Goal: Information Seeking & Learning: Learn about a topic

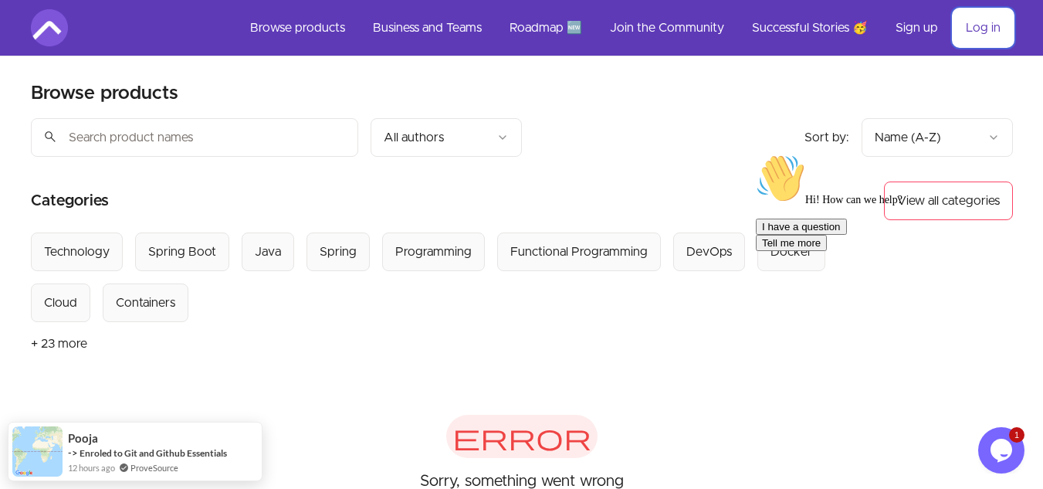
click at [978, 30] on link "Log in" at bounding box center [983, 27] width 59 height 37
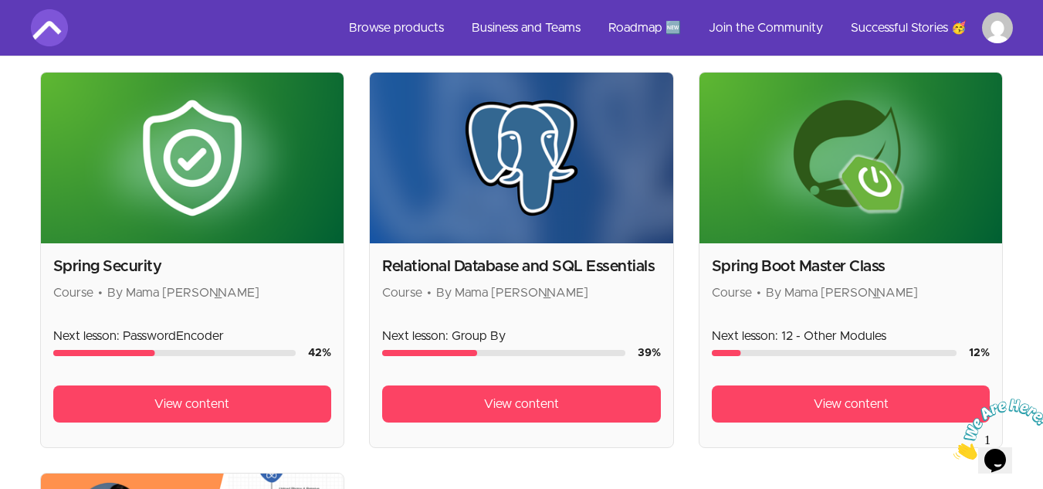
scroll to position [746, 0]
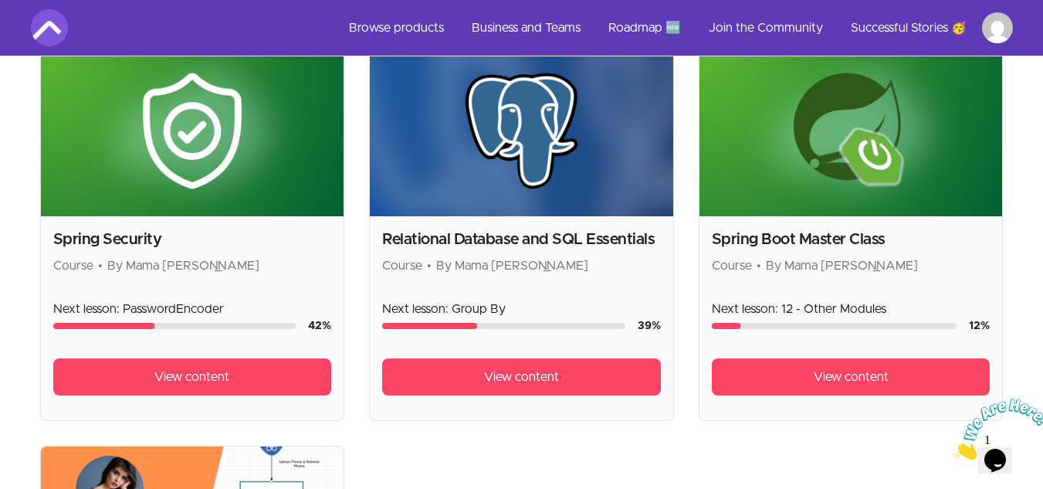
drag, startPoint x: 847, startPoint y: 376, endPoint x: 974, endPoint y: 487, distance: 168.1
click at [847, 376] on span "View content" at bounding box center [851, 377] width 75 height 19
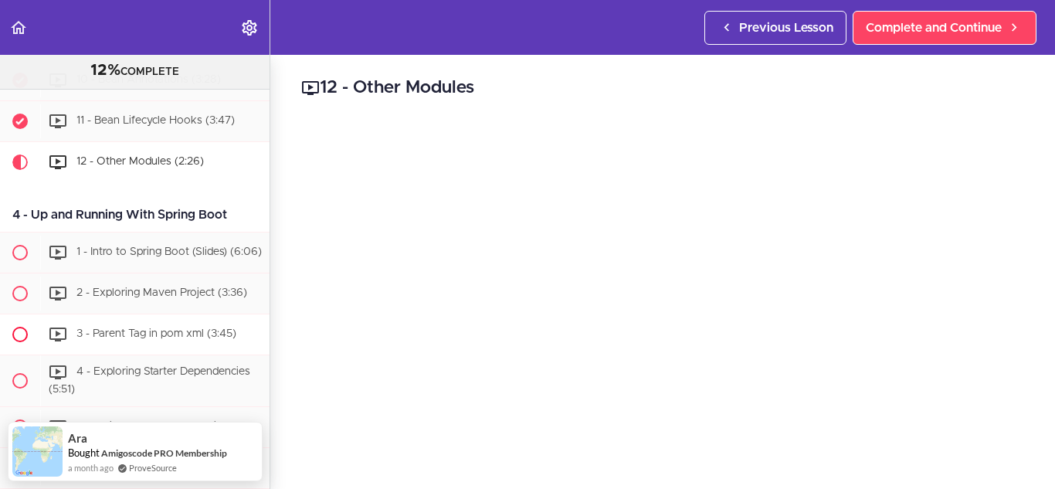
scroll to position [1081, 0]
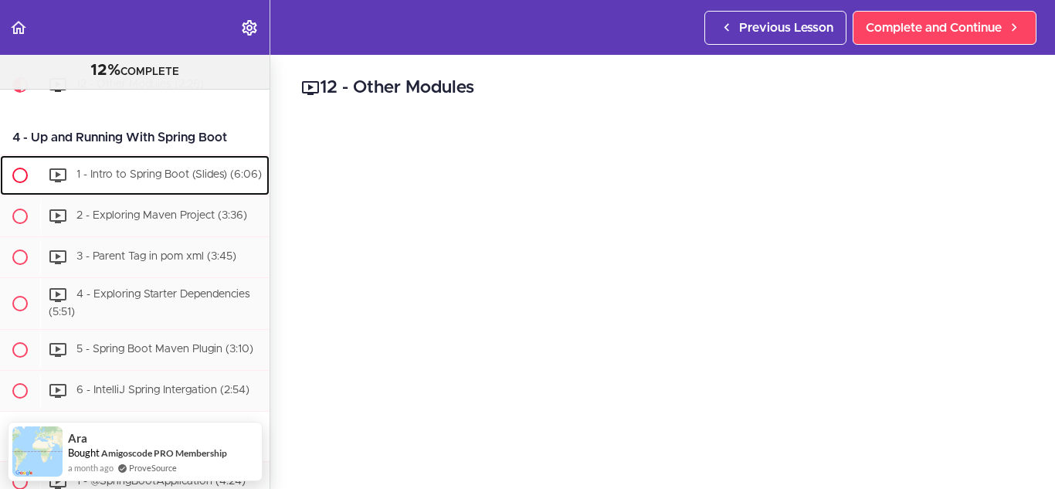
click at [149, 180] on span "1 - Intro to Spring Boot (Slides) (6:06)" at bounding box center [168, 174] width 185 height 11
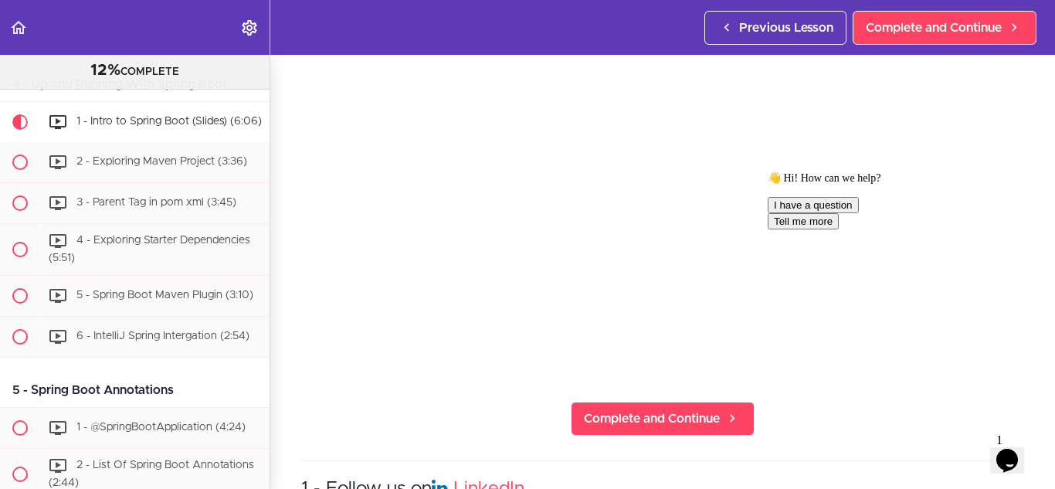
click at [768, 171] on icon "Chat attention grabber" at bounding box center [768, 171] width 0 height 0
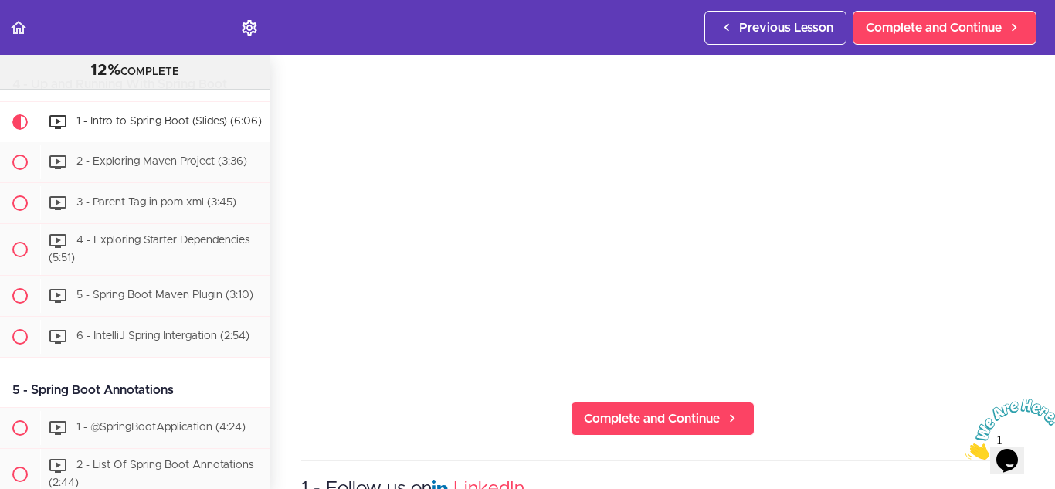
click at [965, 449] on icon "Close" at bounding box center [965, 455] width 0 height 13
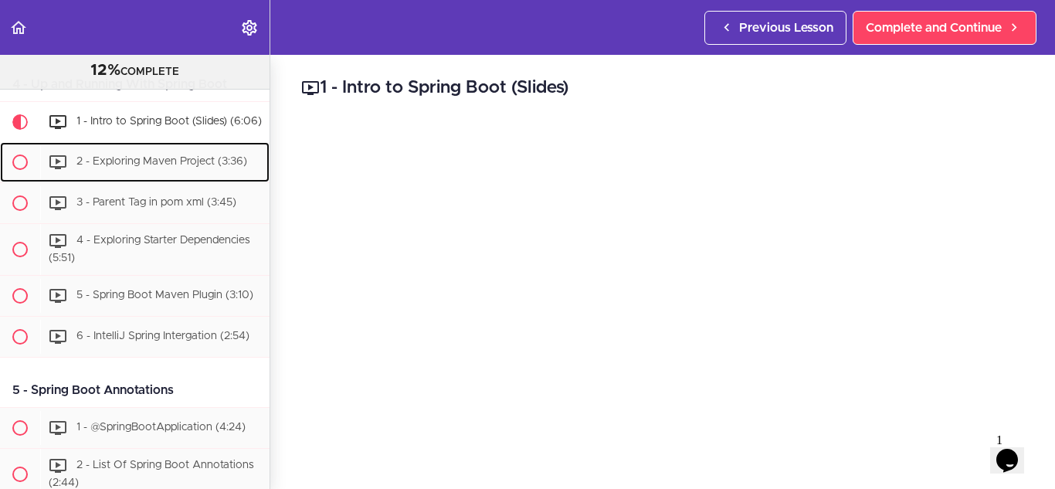
drag, startPoint x: 122, startPoint y: 180, endPoint x: 326, endPoint y: 183, distance: 203.9
click at [122, 167] on span "2 - Exploring Maven Project (3:36)" at bounding box center [161, 161] width 171 height 11
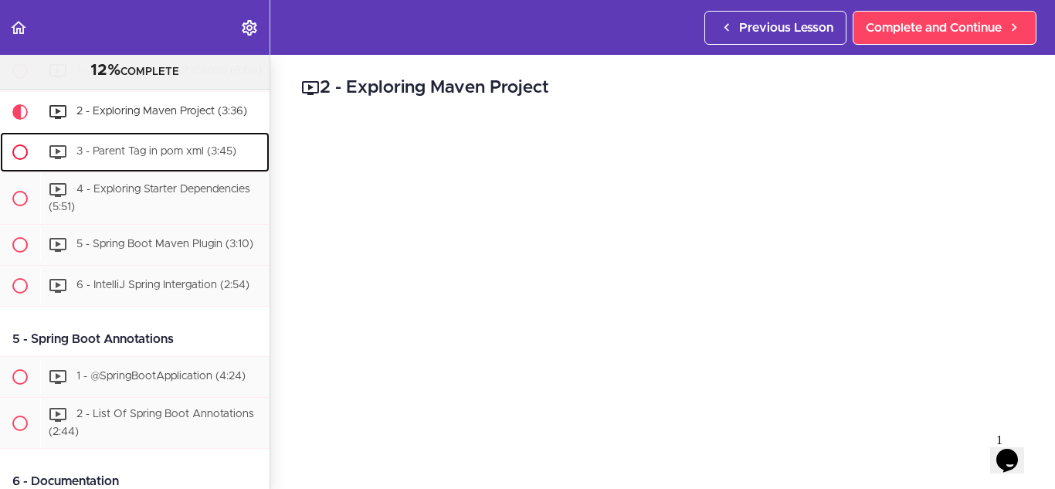
drag, startPoint x: 107, startPoint y: 171, endPoint x: 127, endPoint y: 175, distance: 19.6
click at [107, 157] on span "3 - Parent Tag in pom xml (3:45)" at bounding box center [156, 151] width 160 height 11
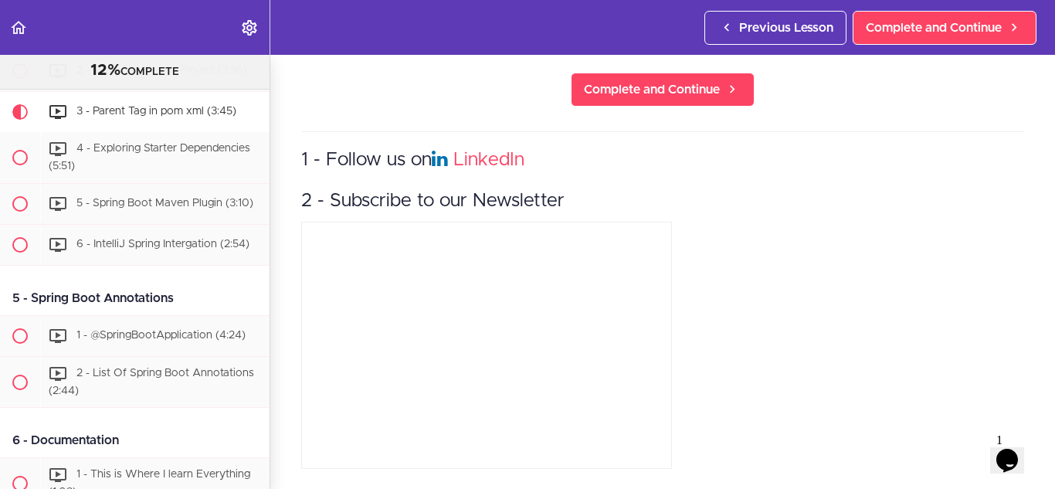
scroll to position [25, 0]
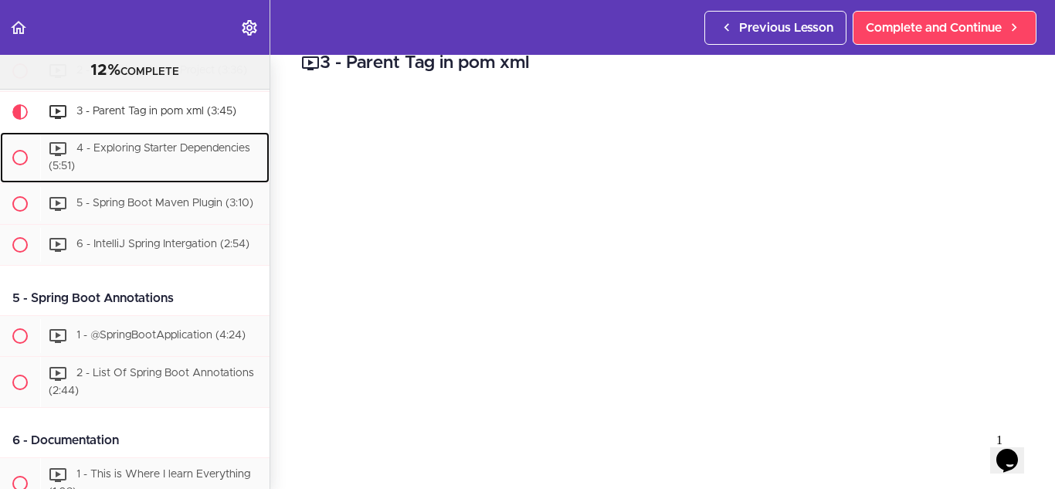
drag, startPoint x: 112, startPoint y: 163, endPoint x: 317, endPoint y: 209, distance: 209.9
click at [114, 163] on div "4 - Exploring Starter Dependencies (5:51)" at bounding box center [154, 157] width 229 height 51
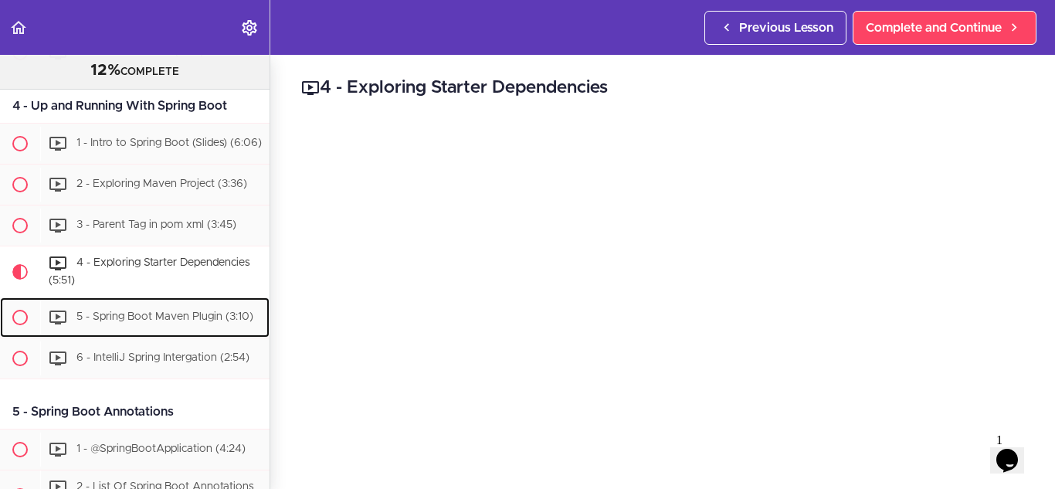
drag, startPoint x: 88, startPoint y: 334, endPoint x: 302, endPoint y: 335, distance: 213.9
click at [88, 322] on span "5 - Spring Boot Maven Plugin (3:10)" at bounding box center [164, 316] width 177 height 11
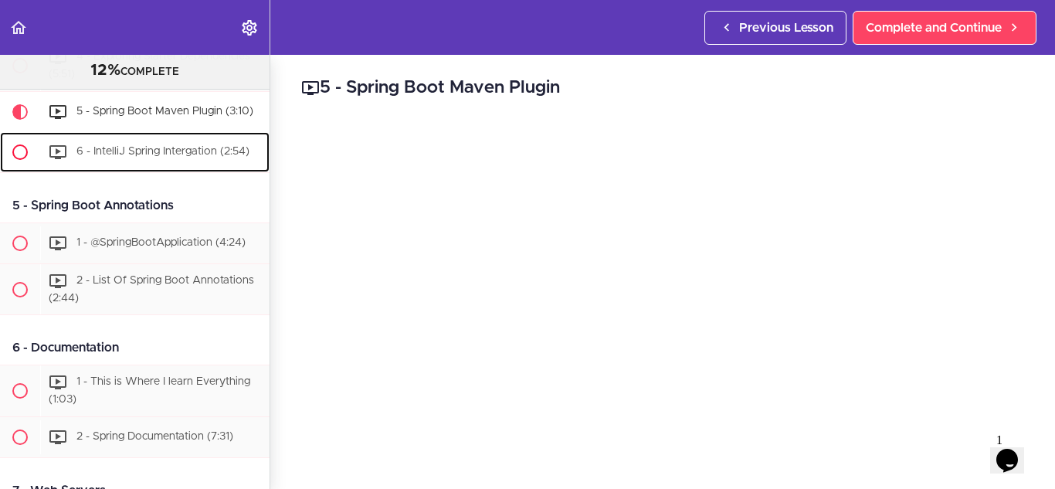
click at [103, 157] on span "6 - IntelliJ Spring Intergation (2:54)" at bounding box center [162, 151] width 173 height 11
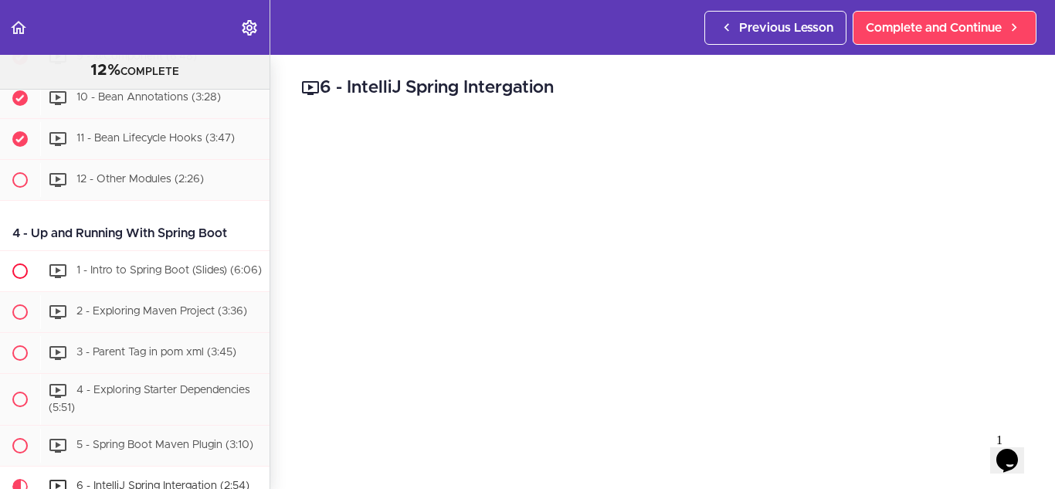
scroll to position [986, 0]
drag, startPoint x: 34, startPoint y: 243, endPoint x: 232, endPoint y: 244, distance: 197.7
click at [232, 244] on div "4 - Up and Running With Spring Boot" at bounding box center [135, 234] width 270 height 35
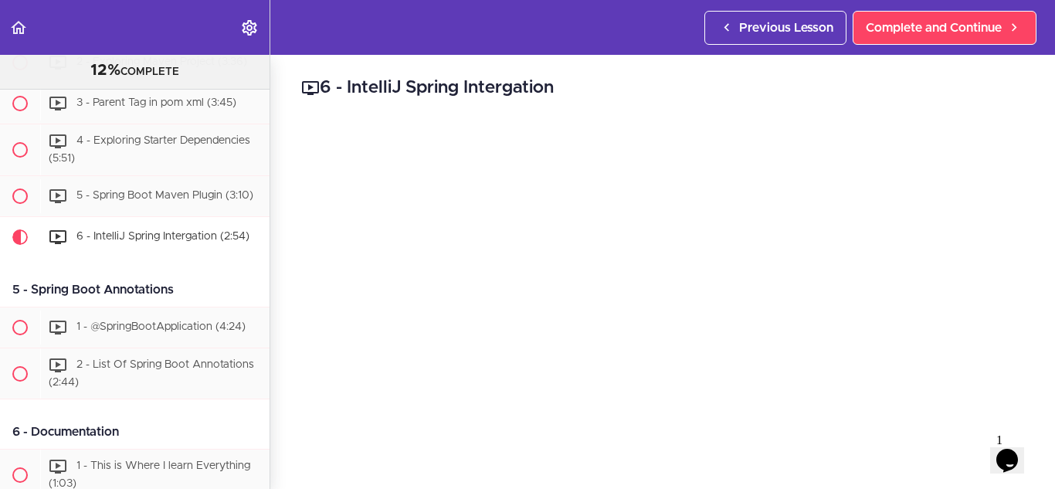
scroll to position [1313, 0]
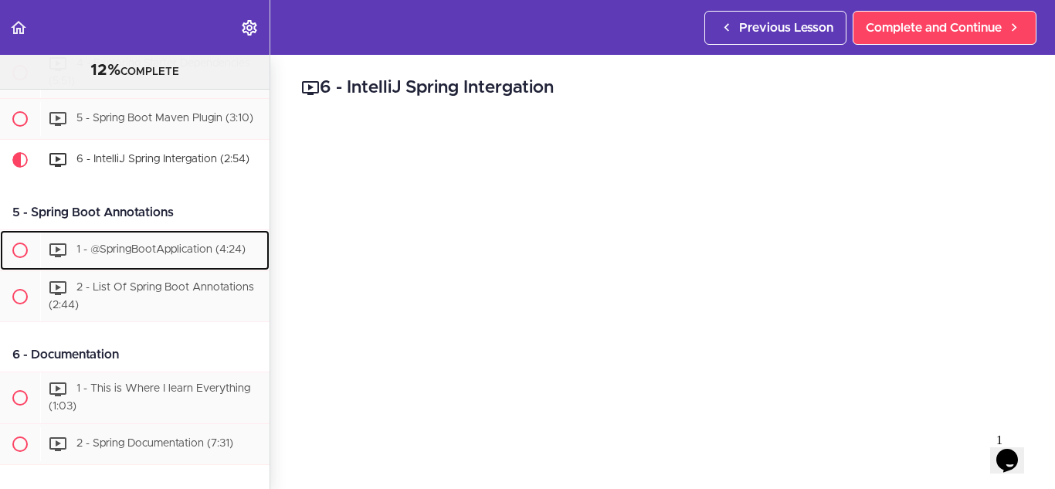
drag, startPoint x: 118, startPoint y: 283, endPoint x: 298, endPoint y: 303, distance: 181.1
click at [118, 255] on span "1 - @SpringBootApplication (4:24)" at bounding box center [160, 249] width 169 height 11
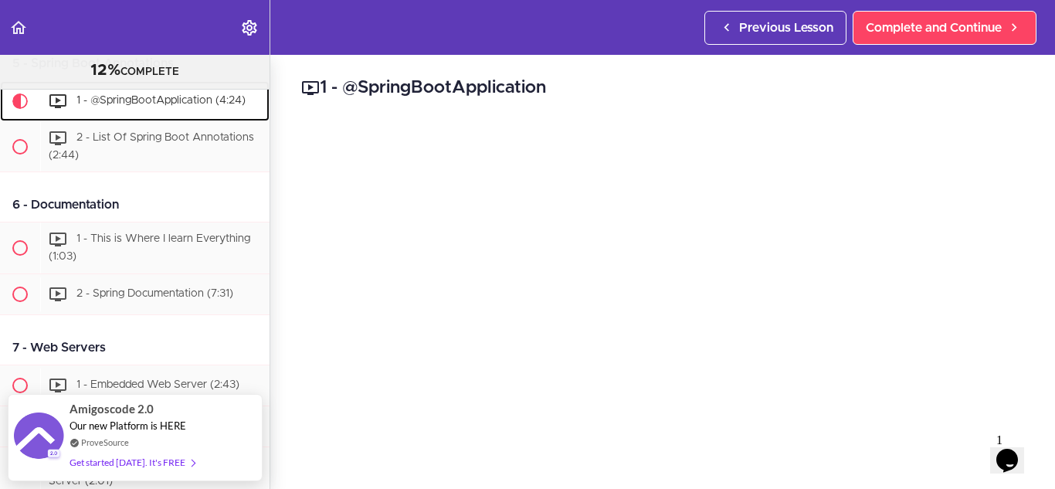
scroll to position [154, 0]
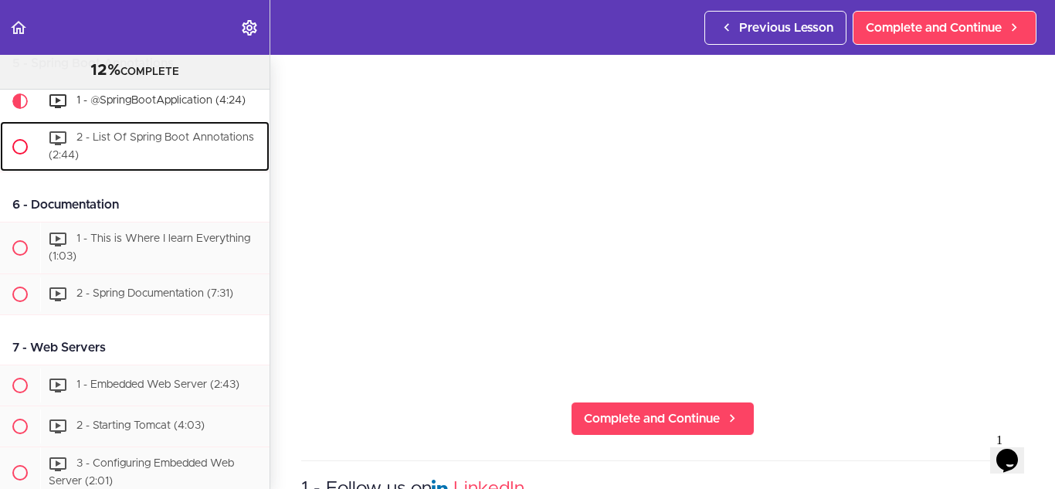
drag, startPoint x: 111, startPoint y: 166, endPoint x: 201, endPoint y: 168, distance: 89.6
click at [111, 161] on span "2 - List Of Spring Boot Annotations (2:44)" at bounding box center [151, 146] width 205 height 29
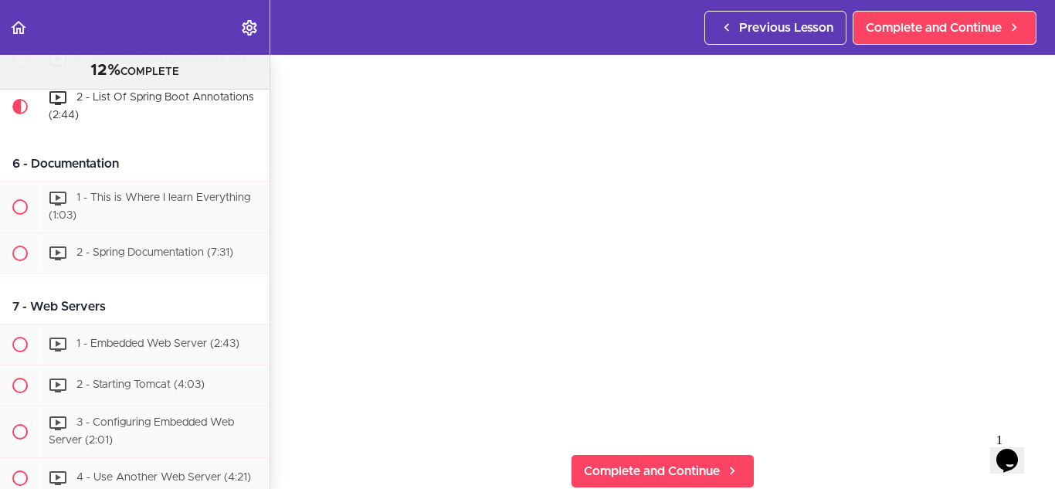
scroll to position [1349, 0]
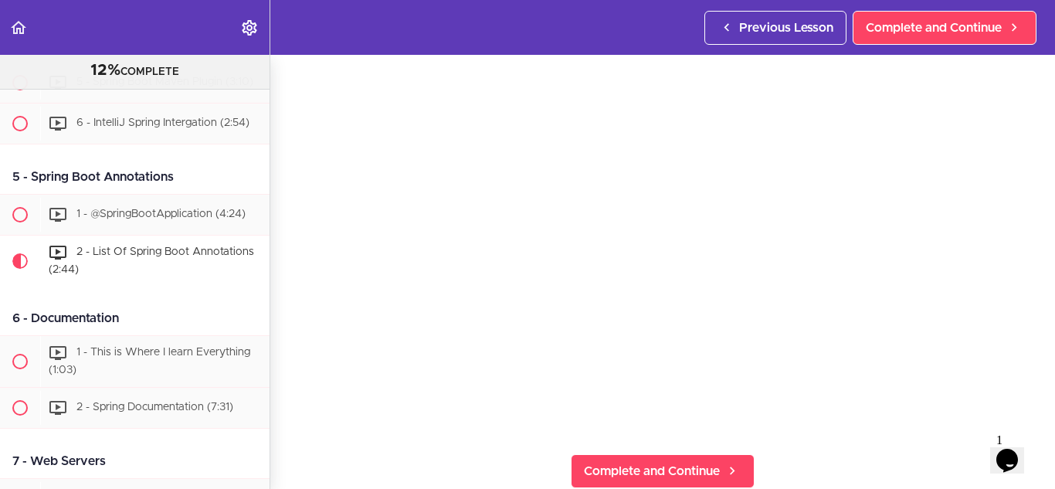
drag, startPoint x: 188, startPoint y: 208, endPoint x: 5, endPoint y: 205, distance: 182.3
click at [5, 195] on div "5 - Spring Boot Annotations" at bounding box center [135, 177] width 270 height 35
copy div "5 - Spring Boot Annotations"
click at [195, 195] on div "5 - Spring Boot Annotations" at bounding box center [135, 177] width 270 height 35
click at [398, 460] on section "Spring Boot Master Class 12% COMPLETE Intro Slides Git Repository" at bounding box center [527, 272] width 1055 height 434
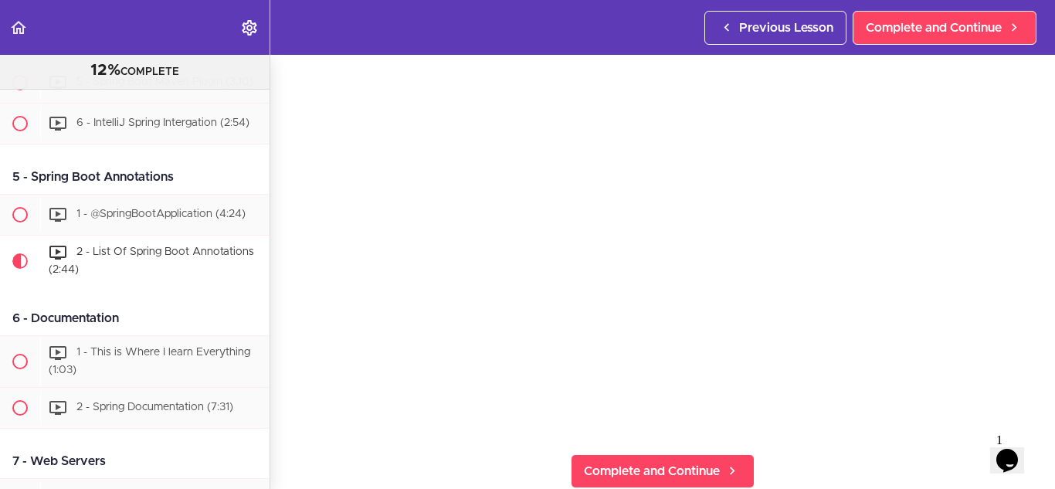
drag, startPoint x: 110, startPoint y: 204, endPoint x: 63, endPoint y: 212, distance: 47.9
click at [29, 195] on div "5 - Spring Boot Annotations" at bounding box center [135, 177] width 270 height 35
copy div "Spring Boot Annotations"
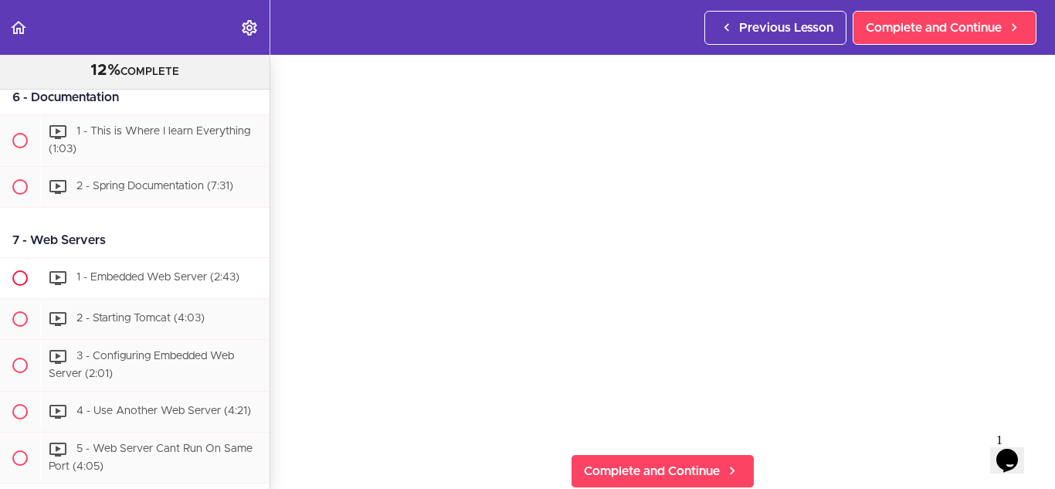
scroll to position [1581, 0]
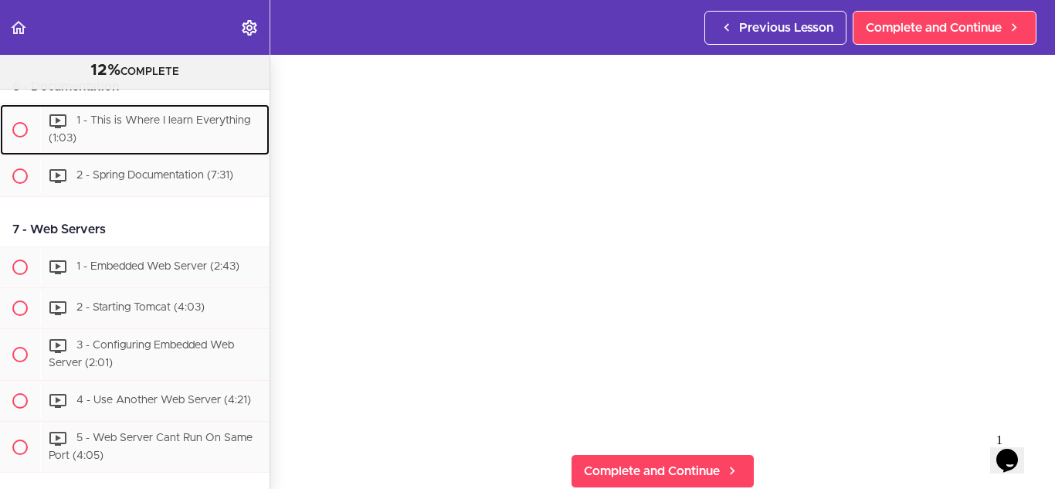
drag, startPoint x: 126, startPoint y: 154, endPoint x: 320, endPoint y: 216, distance: 203.5
click at [126, 144] on span "1 - This is Where I learn Everything (1:03)" at bounding box center [150, 130] width 202 height 29
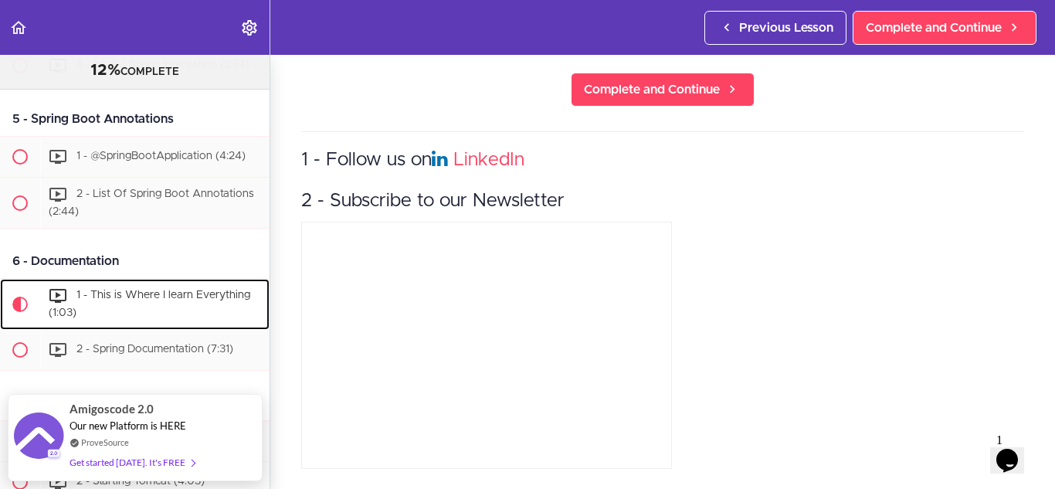
scroll to position [256, 0]
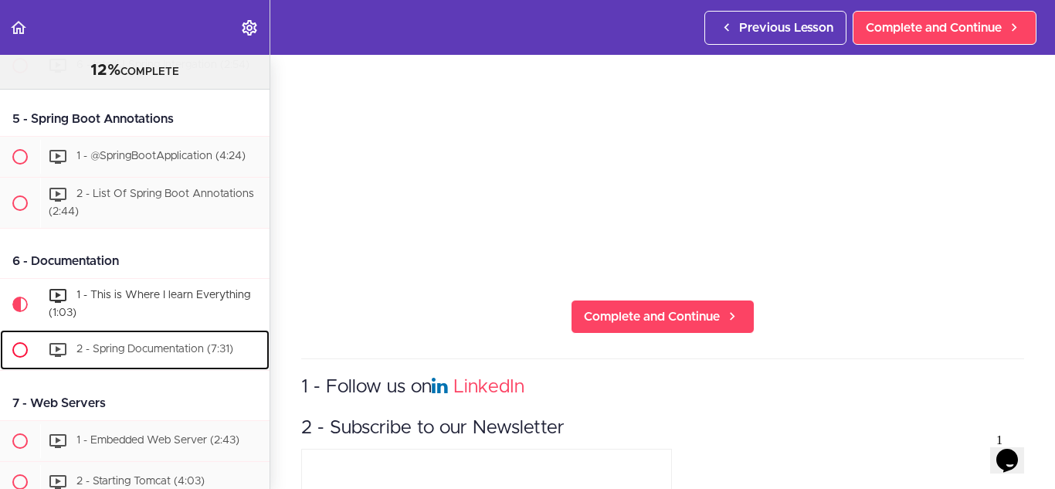
click at [120, 355] on span "2 - Spring Documentation (7:31)" at bounding box center [154, 349] width 157 height 11
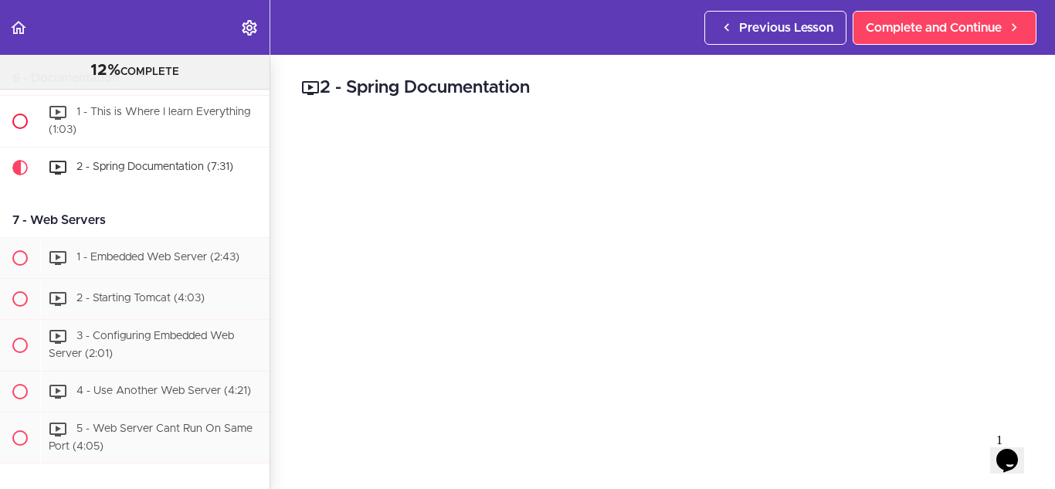
scroll to position [1566, 0]
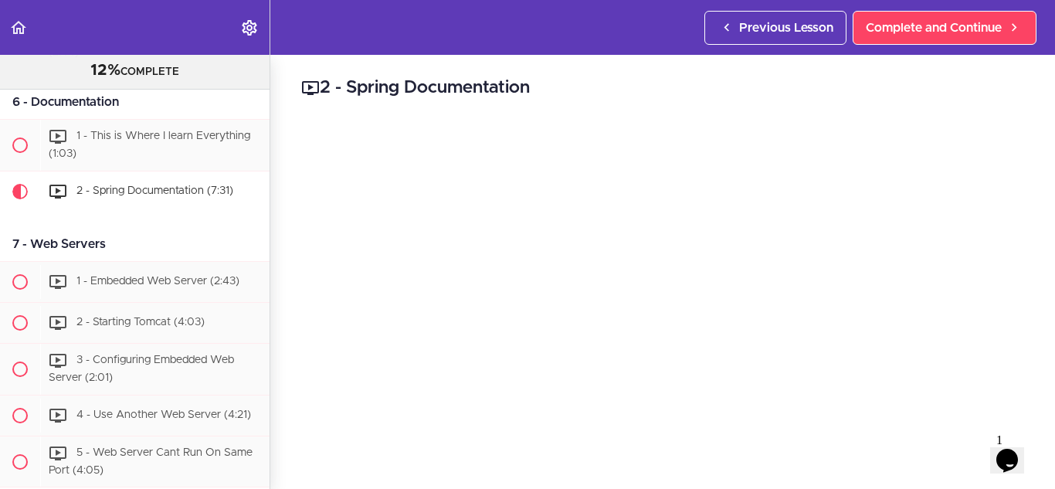
drag, startPoint x: 124, startPoint y: 134, endPoint x: 30, endPoint y: 131, distance: 93.5
click at [30, 120] on div "6 - Documentation" at bounding box center [135, 102] width 270 height 35
